Goal: Information Seeking & Learning: Learn about a topic

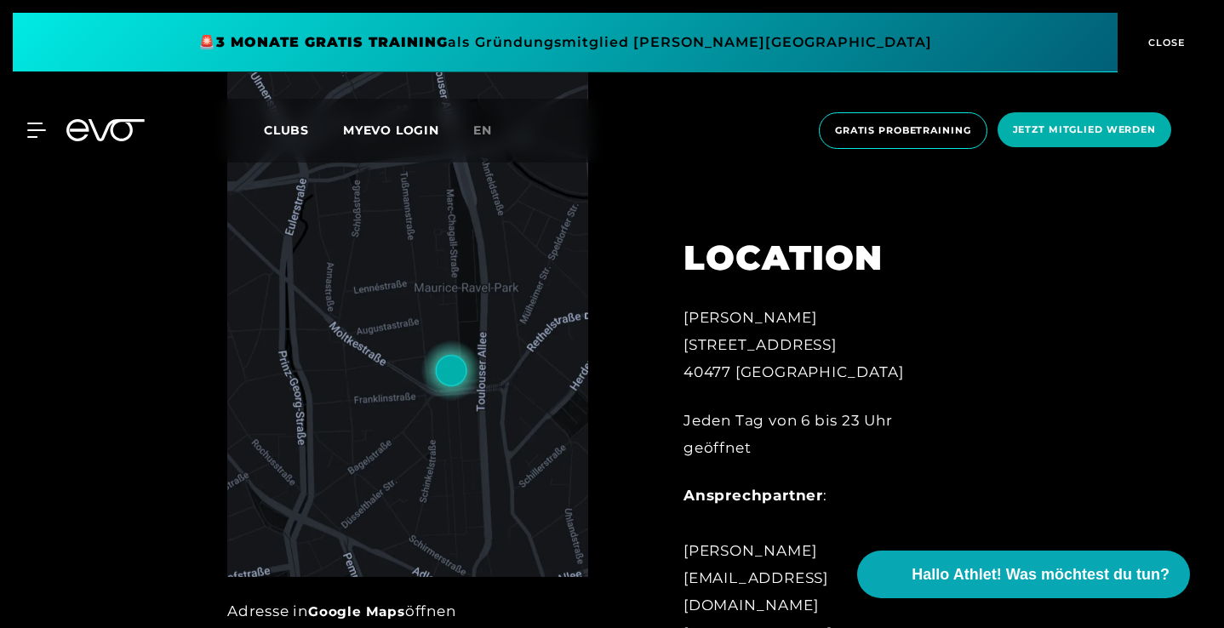
scroll to position [624, 0]
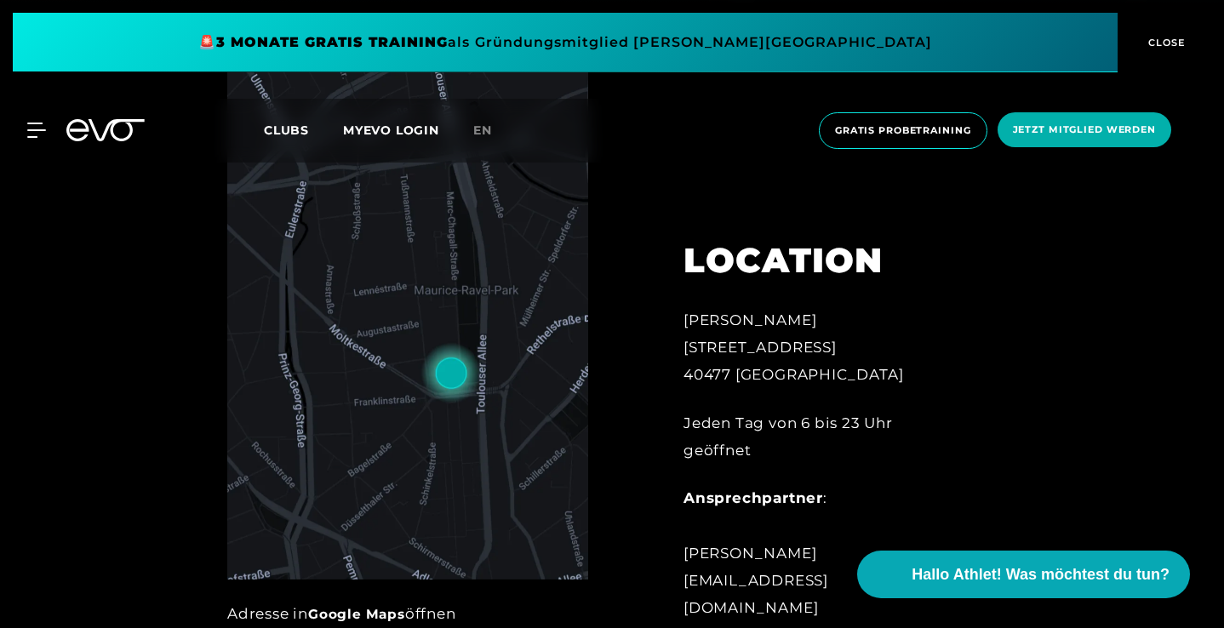
click at [423, 377] on img at bounding box center [407, 322] width 361 height 516
click at [450, 370] on img at bounding box center [407, 322] width 361 height 516
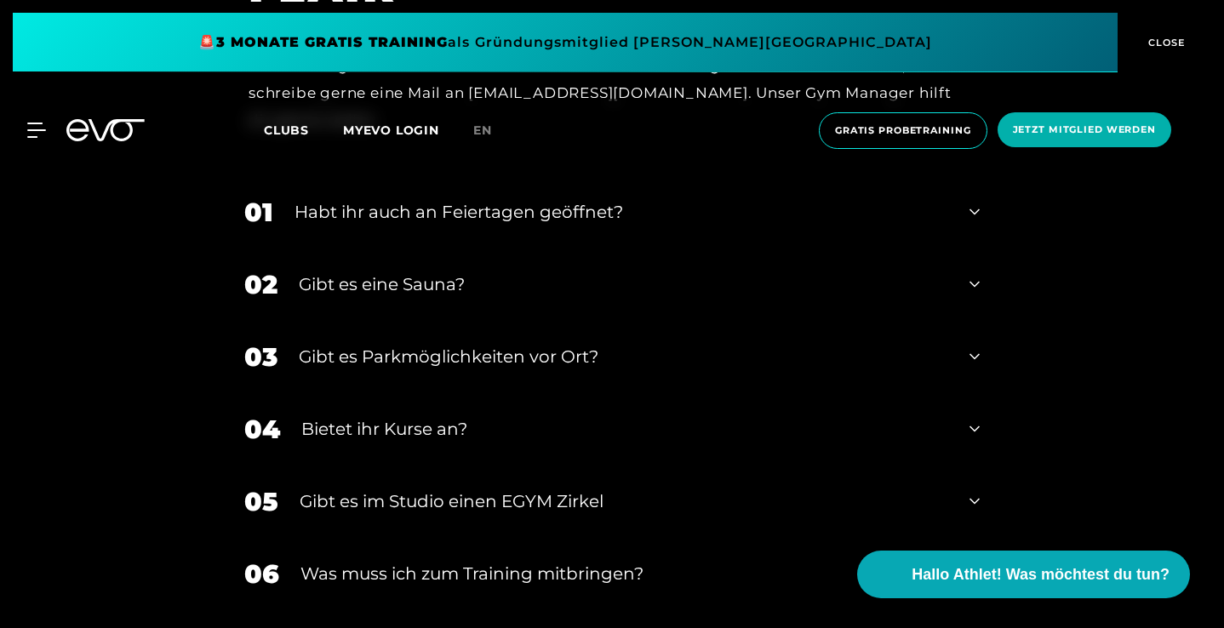
scroll to position [5019, 0]
click at [487, 189] on div "01 Habt ihr auch an Feiertagen geöffnet?" at bounding box center [612, 212] width 770 height 72
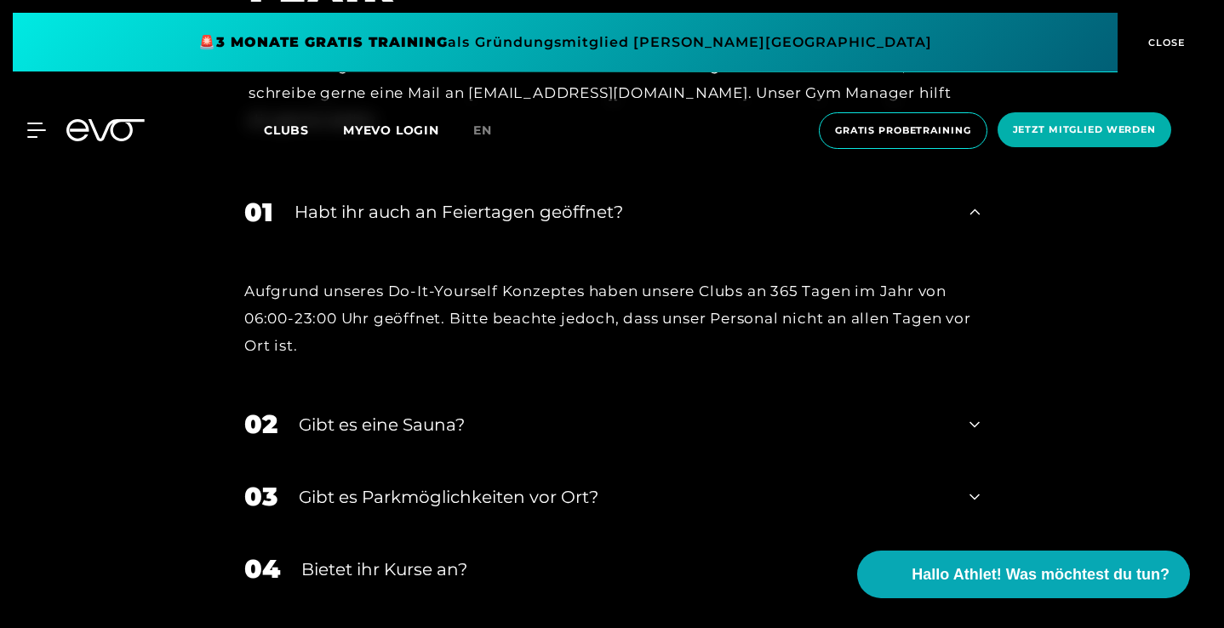
click at [487, 188] on div "01 Habt ihr auch an Feiertagen geöffnet?" at bounding box center [612, 212] width 770 height 72
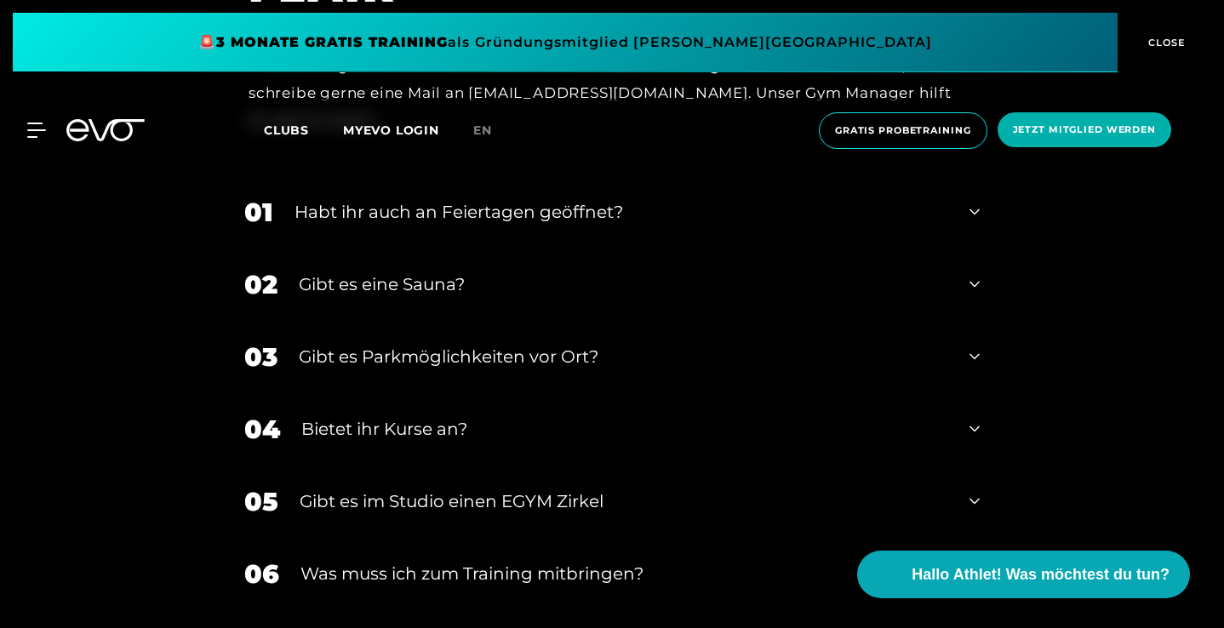
click at [462, 261] on div "02 Gibt es eine Sauna?" at bounding box center [612, 285] width 770 height 72
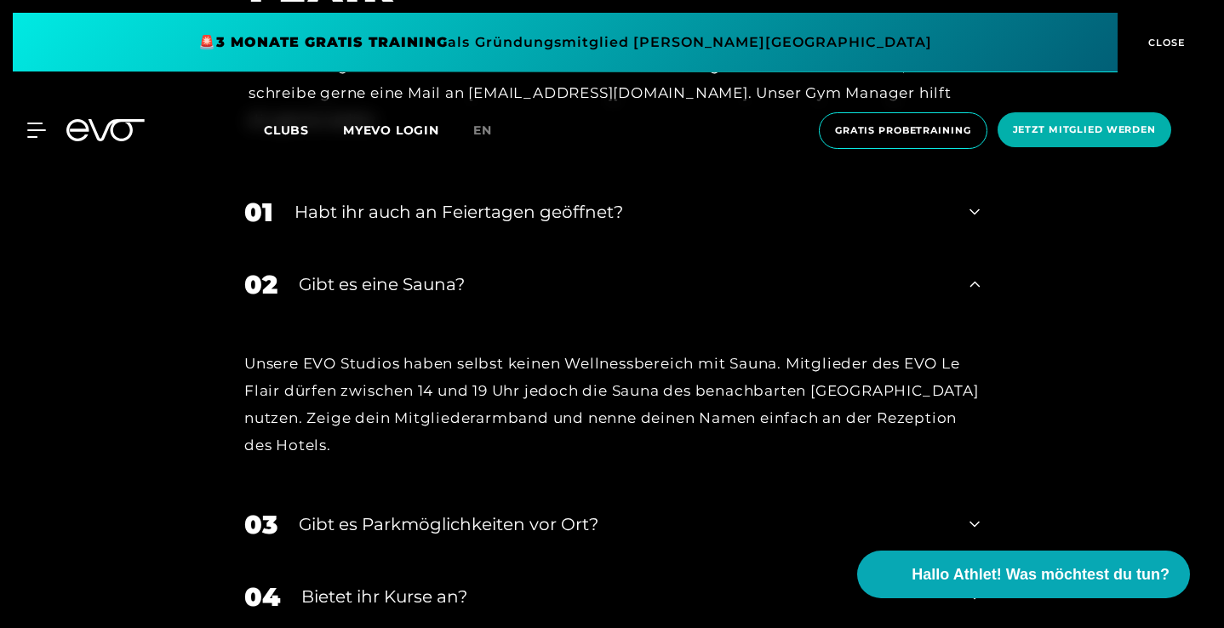
click at [462, 261] on div "02 Gibt es eine Sauna?" at bounding box center [612, 285] width 770 height 72
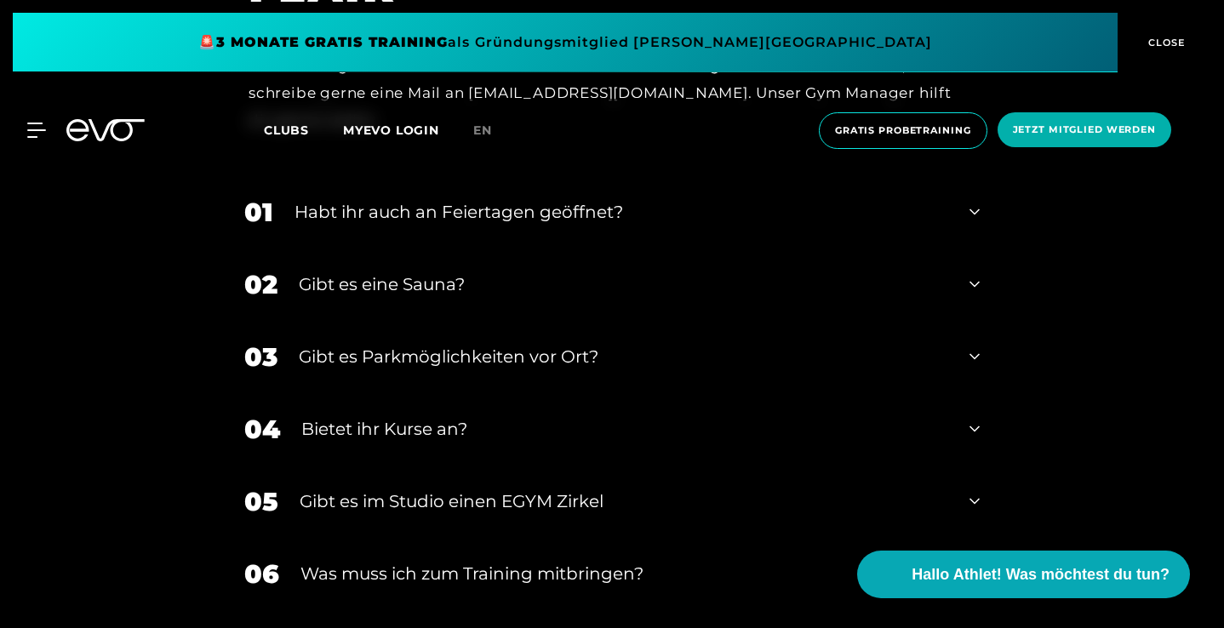
click at [457, 344] on div "Gibt es Parkmöglichkeiten vor Ort?" at bounding box center [624, 357] width 650 height 26
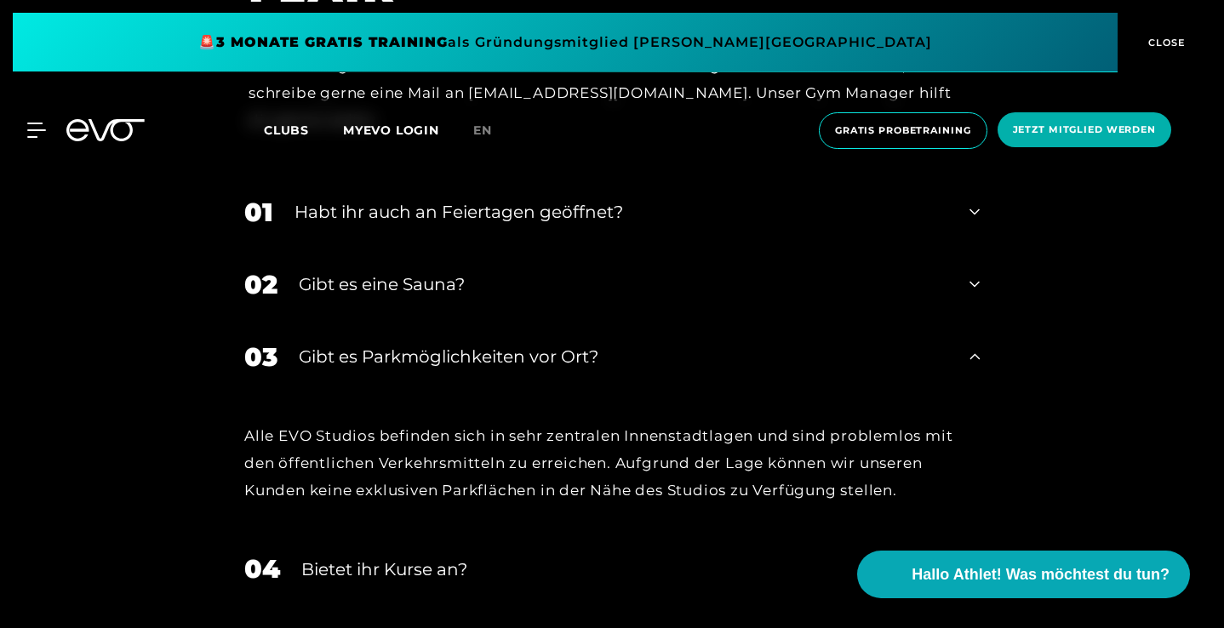
click at [457, 344] on div "Gibt es Parkmöglichkeiten vor Ort?" at bounding box center [624, 357] width 650 height 26
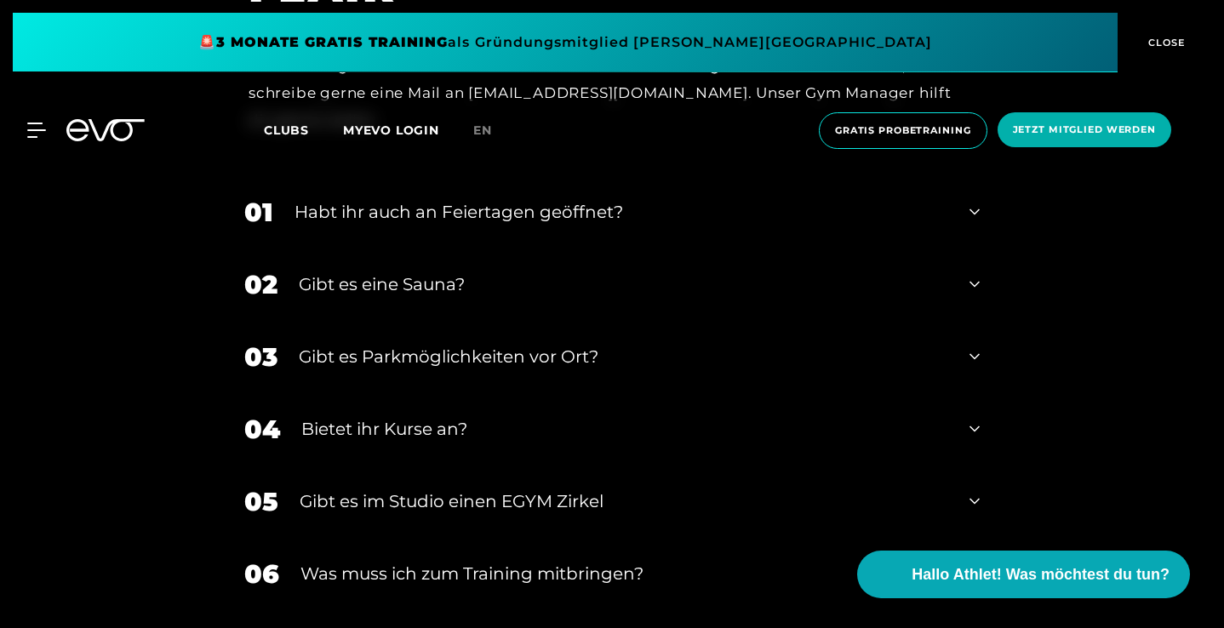
click at [429, 416] on div "Bietet ihr Kurse an?" at bounding box center [624, 429] width 647 height 26
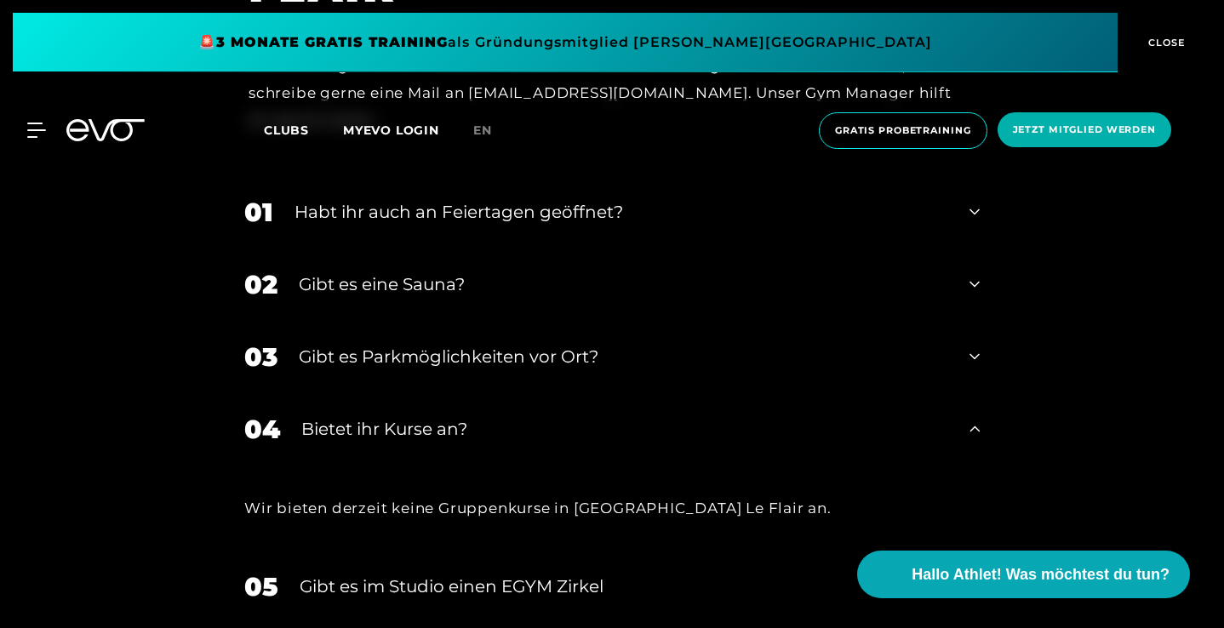
click at [429, 416] on div "Bietet ihr Kurse an?" at bounding box center [624, 429] width 647 height 26
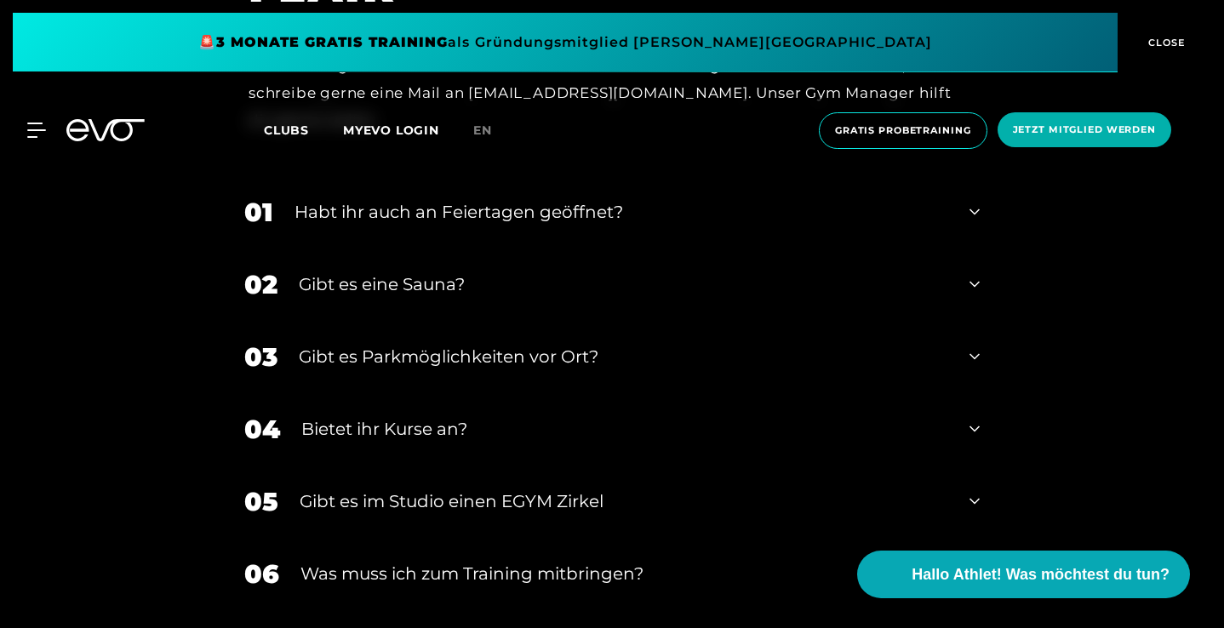
click at [427, 489] on div "Gibt es im Studio einen EGYM Zirkel" at bounding box center [624, 502] width 649 height 26
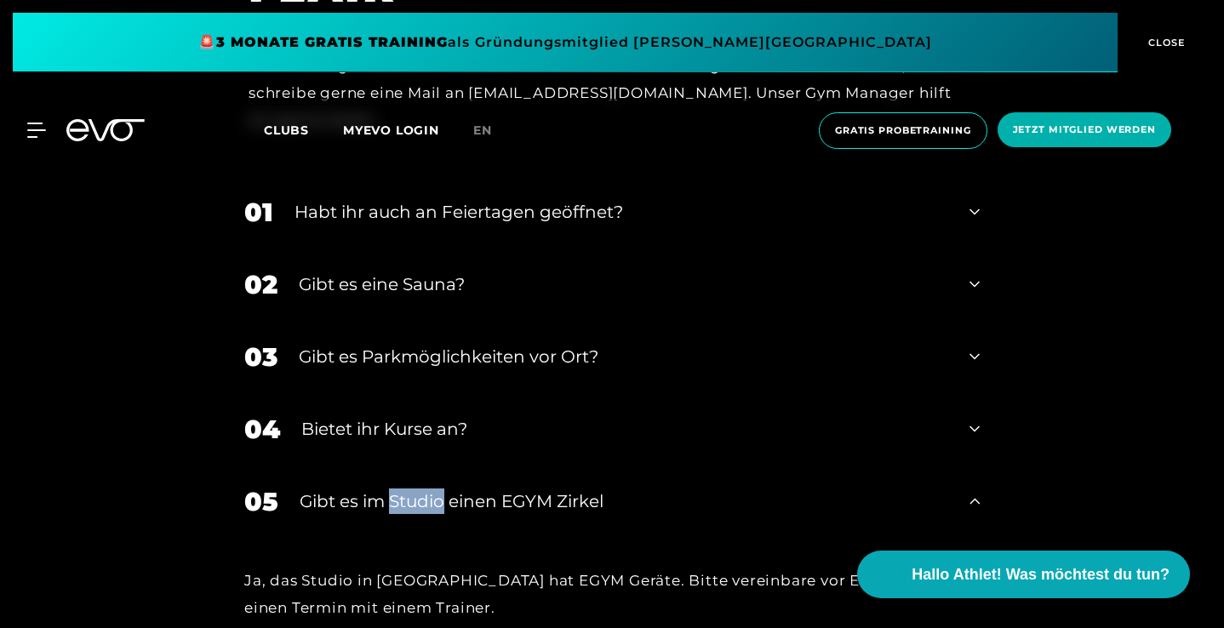
click at [427, 489] on div "Gibt es im Studio einen EGYM Zirkel" at bounding box center [624, 502] width 649 height 26
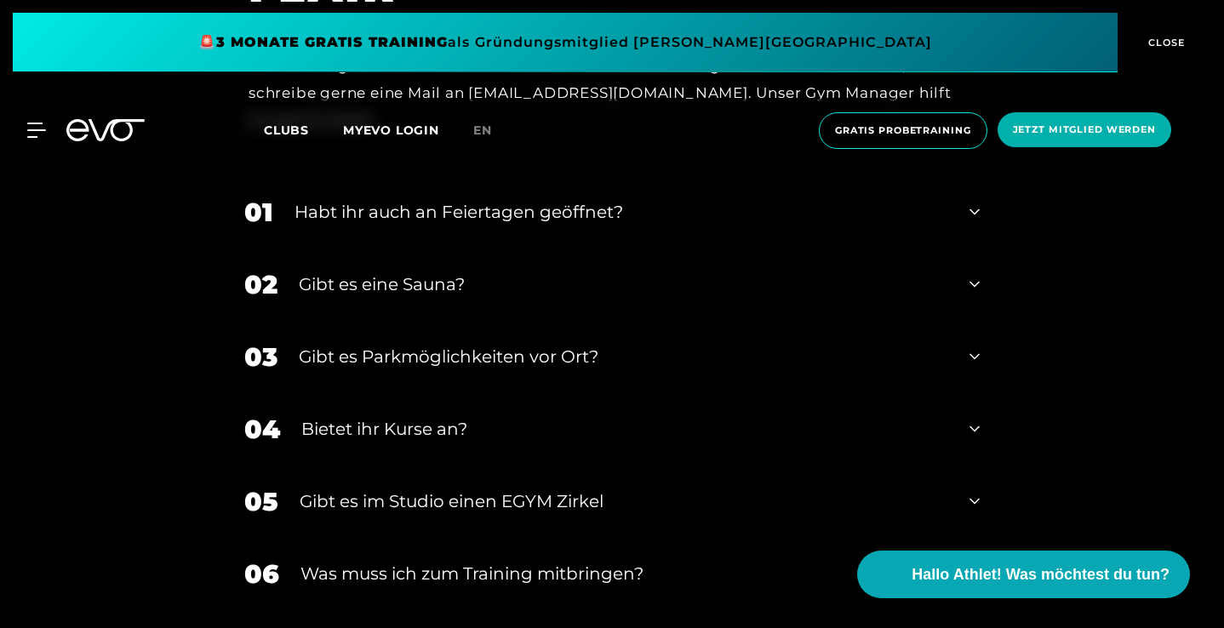
click at [433, 344] on div "Gibt es Parkmöglichkeiten vor Ort?" at bounding box center [624, 357] width 650 height 26
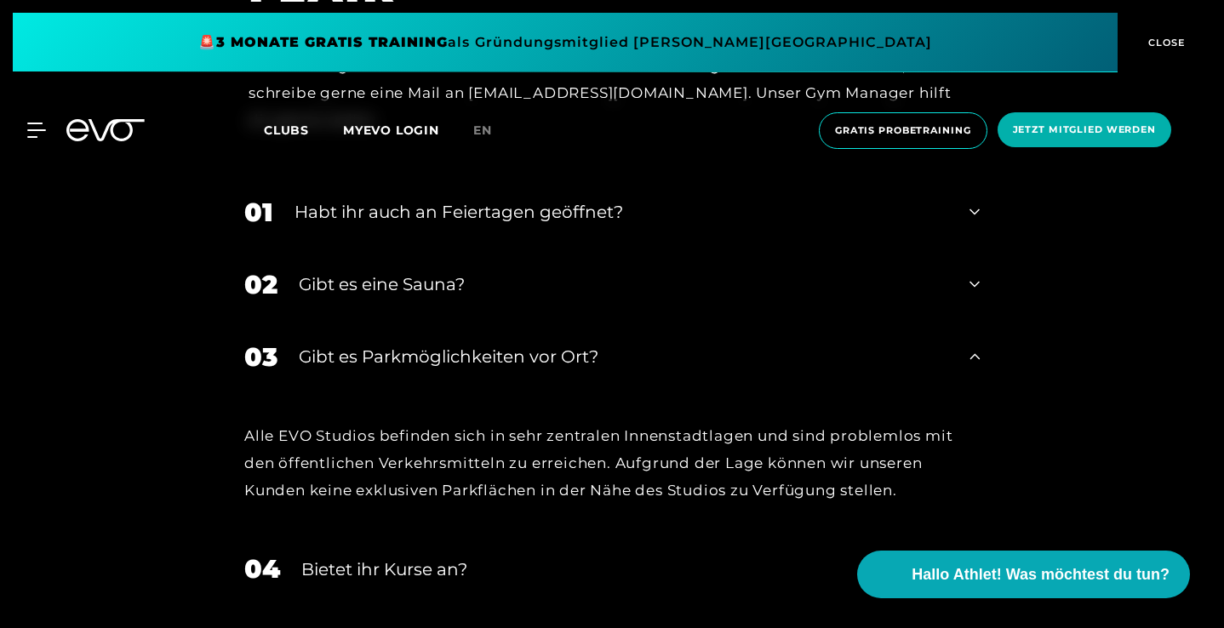
click at [433, 344] on div "Gibt es Parkmöglichkeiten vor Ort?" at bounding box center [624, 357] width 650 height 26
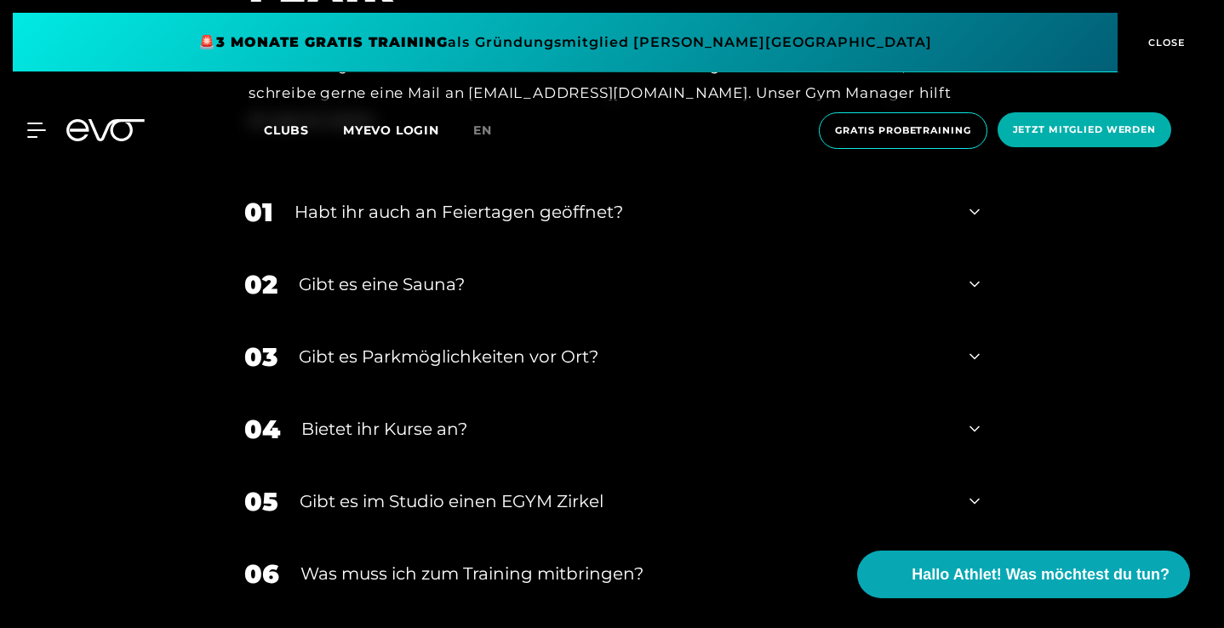
click at [413, 416] on div "Bietet ihr Kurse an?" at bounding box center [624, 429] width 647 height 26
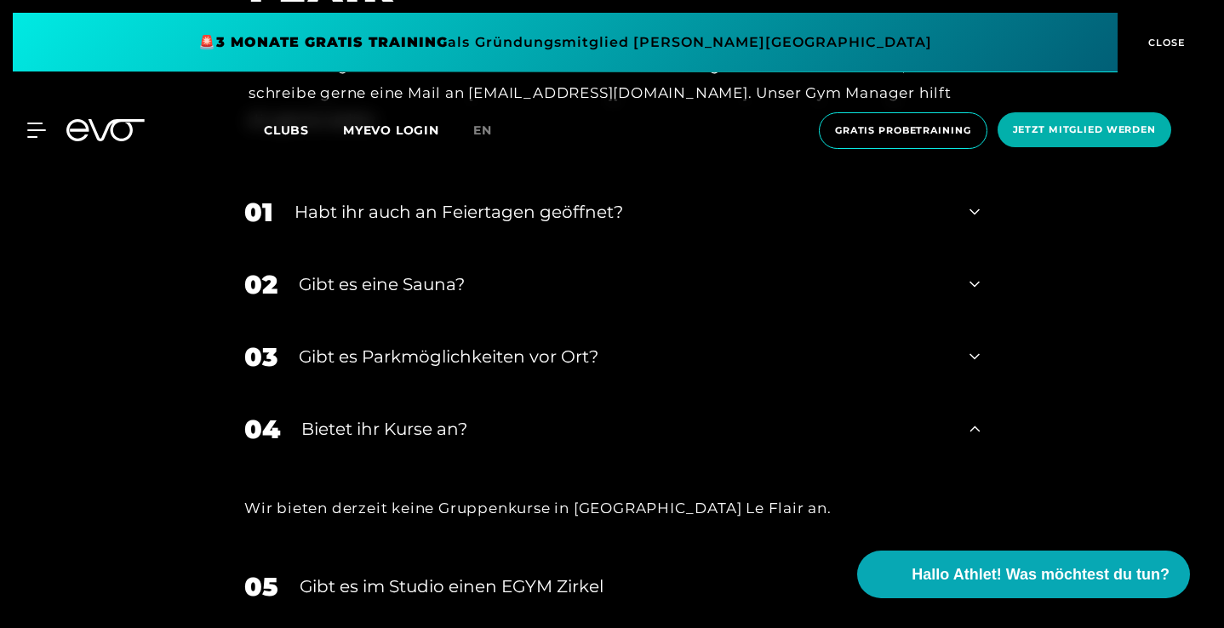
click at [413, 416] on div "Bietet ihr Kurse an?" at bounding box center [624, 429] width 647 height 26
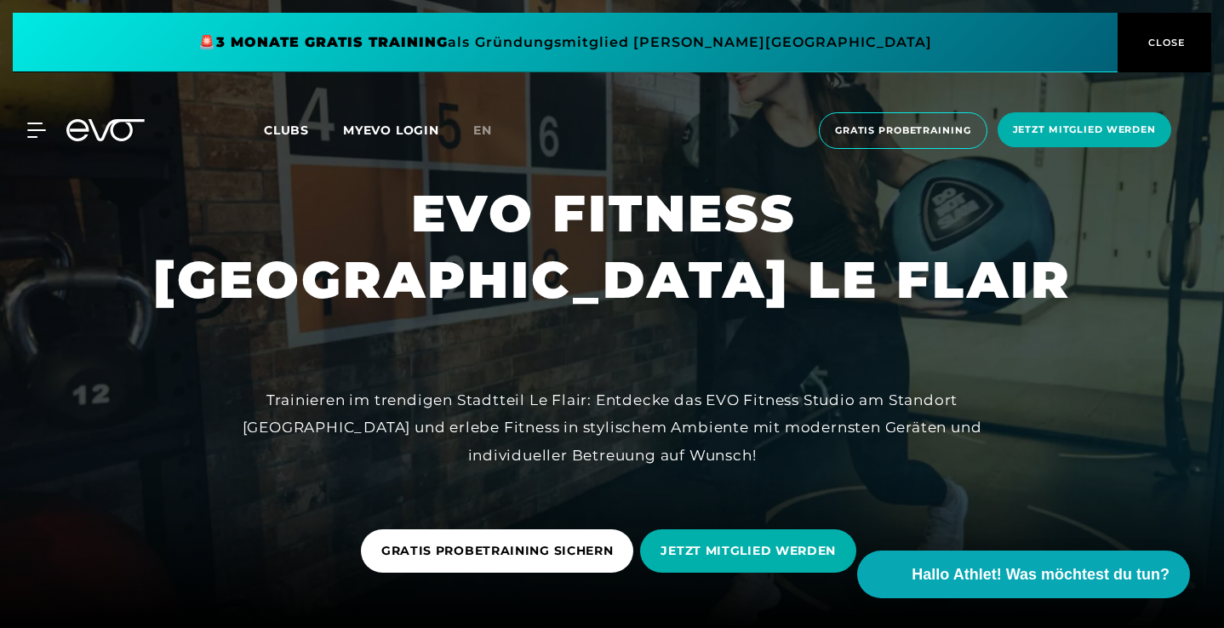
scroll to position [0, 0]
click at [31, 130] on icon at bounding box center [40, 130] width 24 height 14
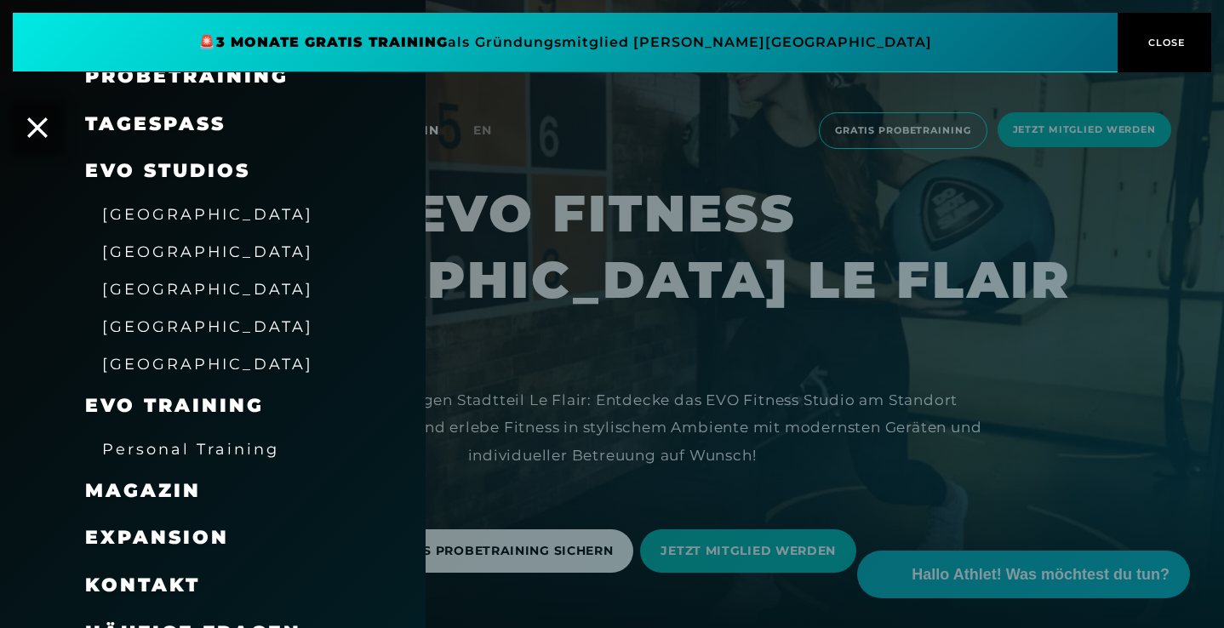
scroll to position [178, 0]
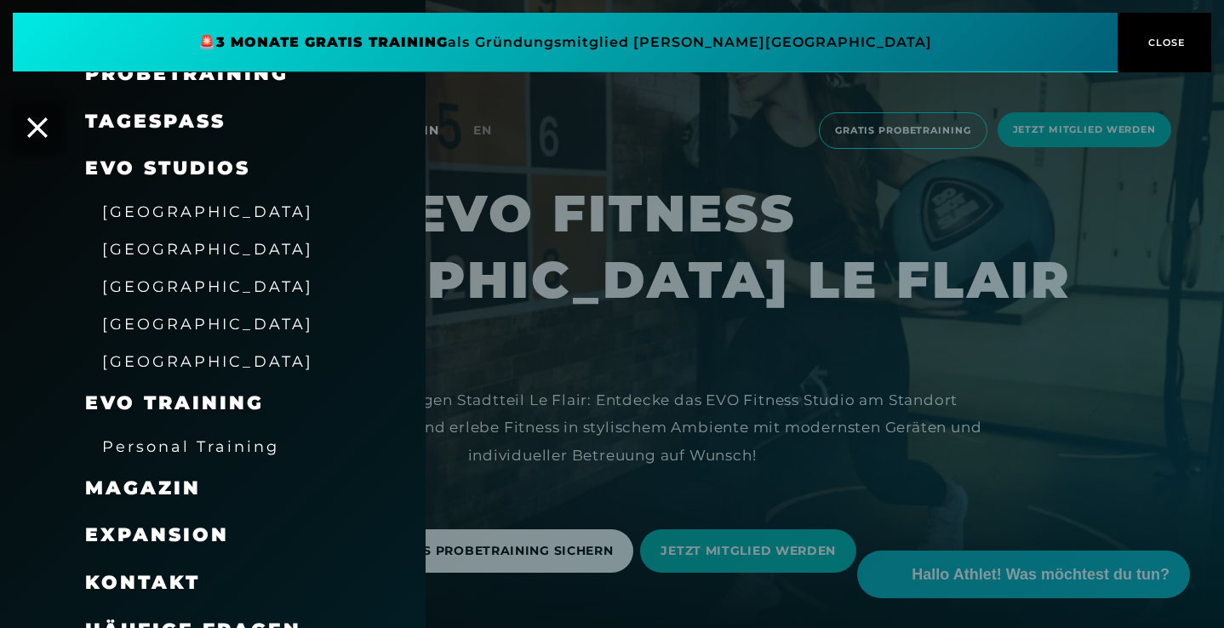
click at [135, 278] on span "[GEOGRAPHIC_DATA]" at bounding box center [207, 287] width 211 height 18
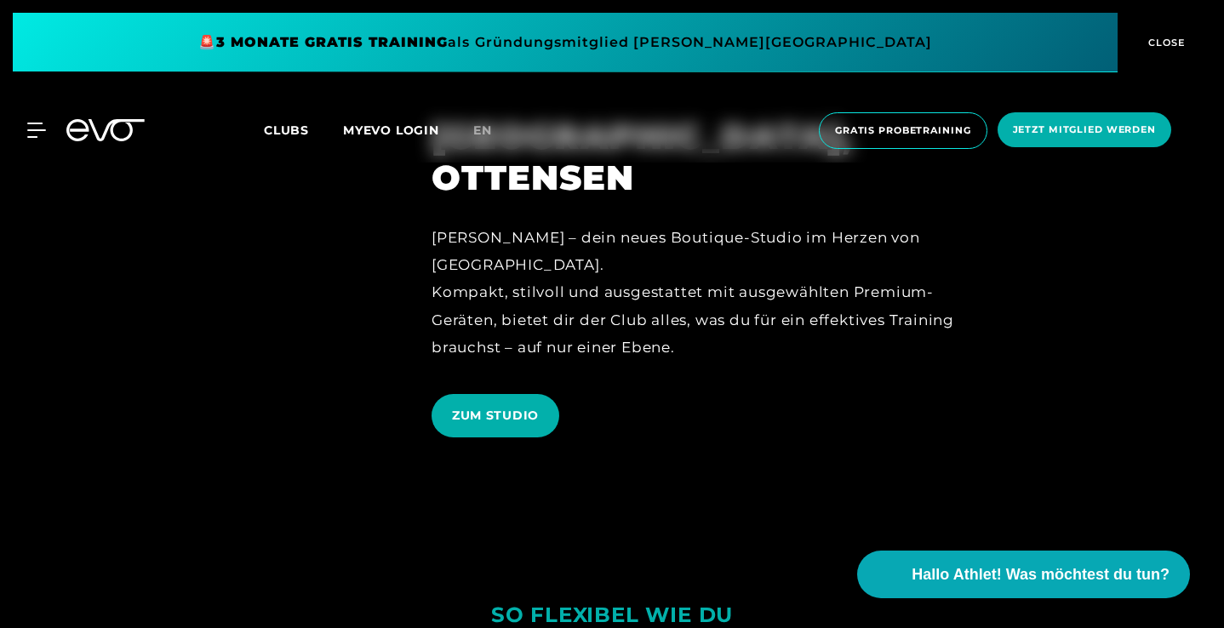
scroll to position [3736, 0]
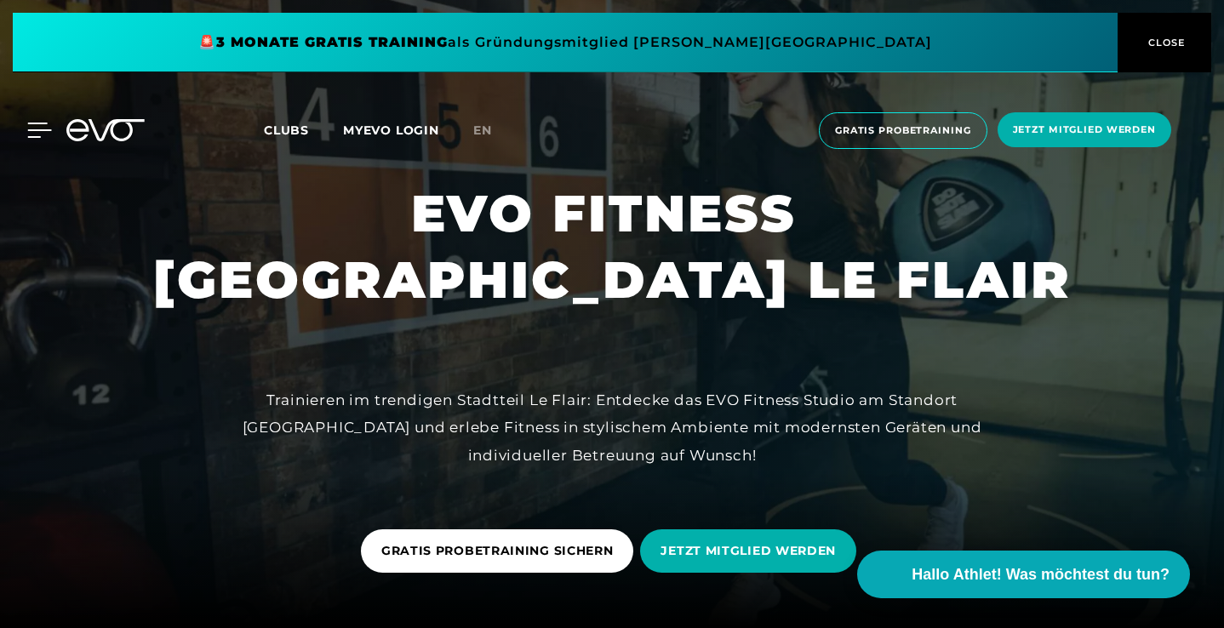
click at [38, 135] on icon at bounding box center [39, 130] width 25 height 15
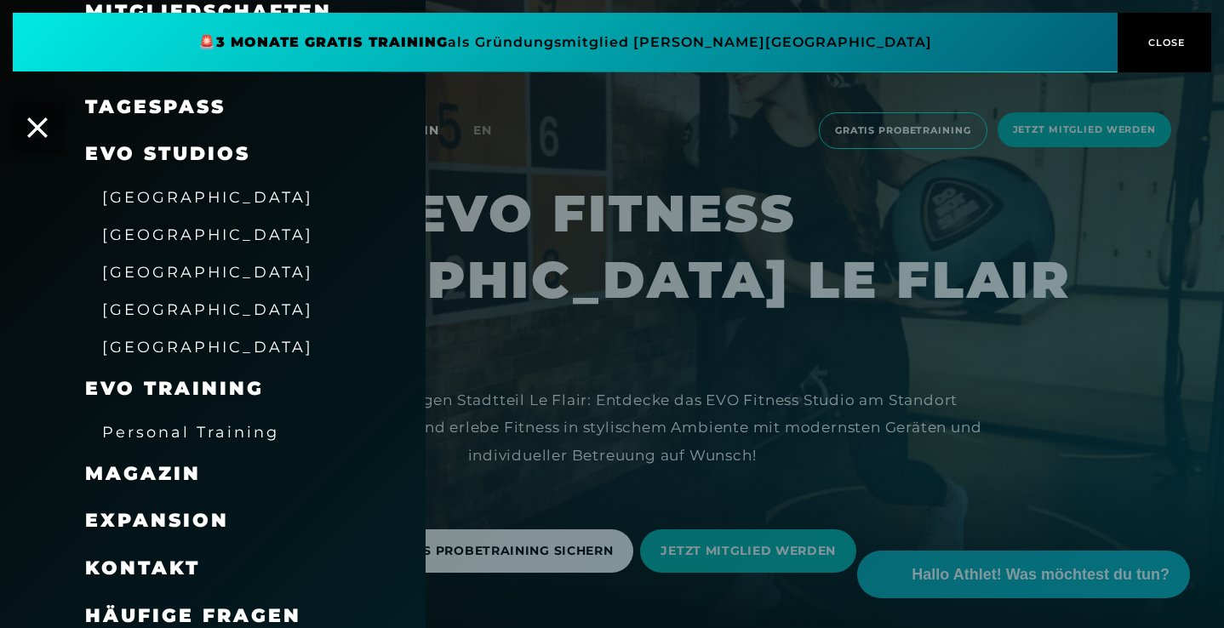
scroll to position [192, 0]
click at [118, 510] on span "Expansion" at bounding box center [157, 521] width 144 height 23
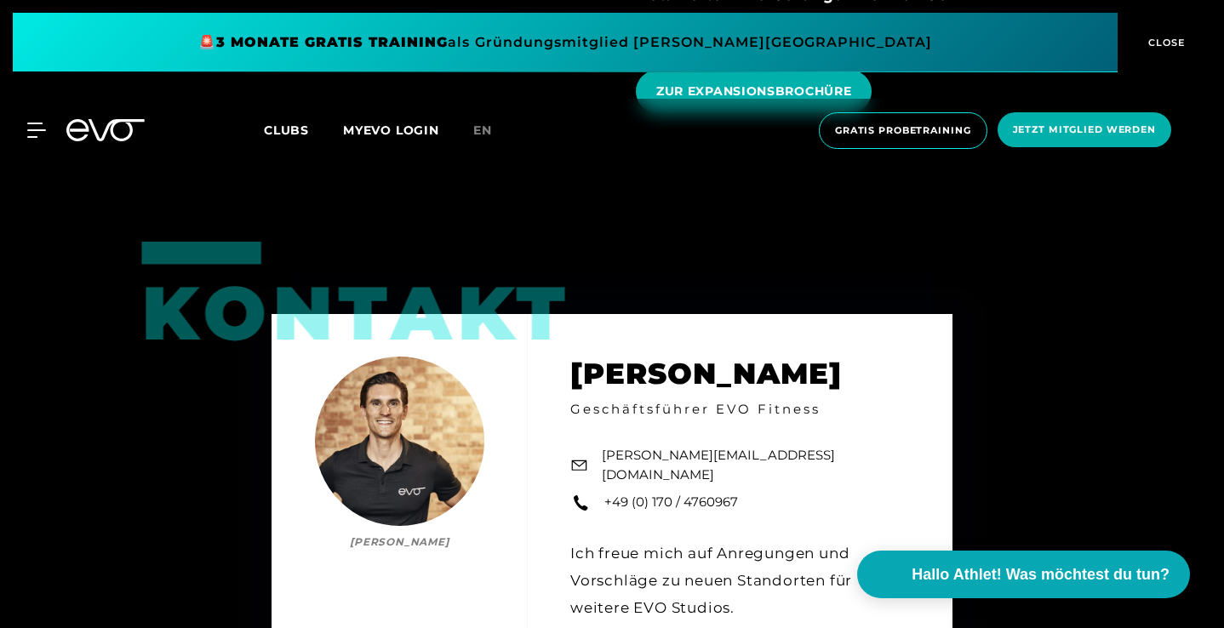
scroll to position [2388, 0]
